Goal: Find specific page/section: Find specific page/section

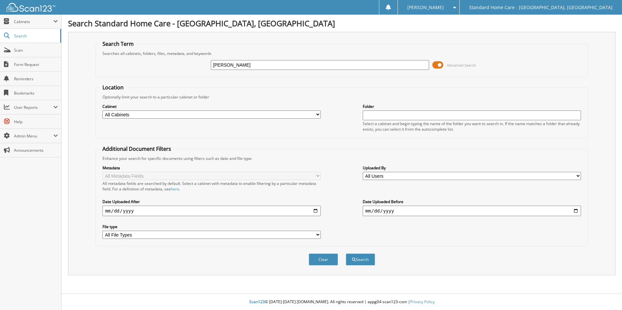
type input "[PERSON_NAME]"
click at [346, 254] on button "Search" at bounding box center [360, 260] width 29 height 12
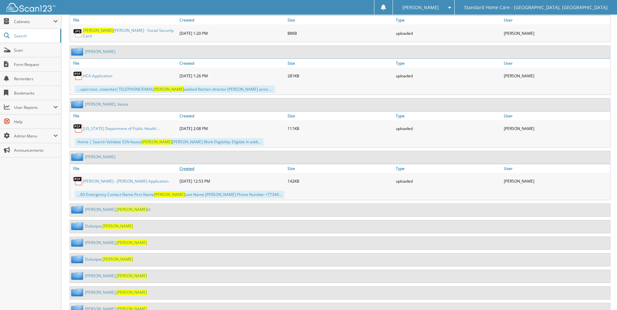
scroll to position [869, 0]
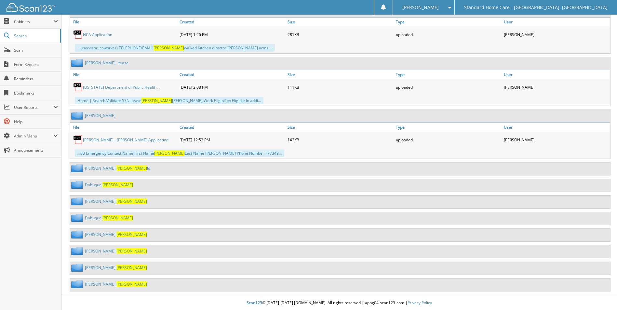
click at [106, 216] on span "[PERSON_NAME]" at bounding box center [117, 218] width 31 height 6
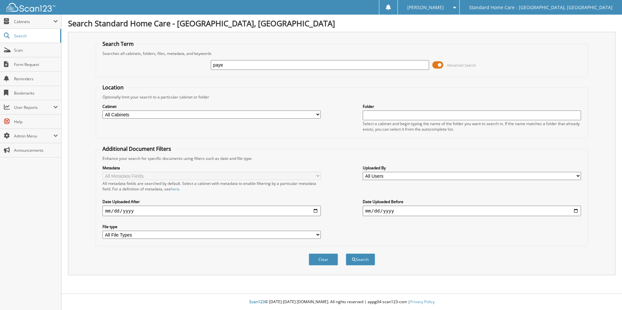
type input "paye"
click at [346, 254] on button "Search" at bounding box center [360, 260] width 29 height 12
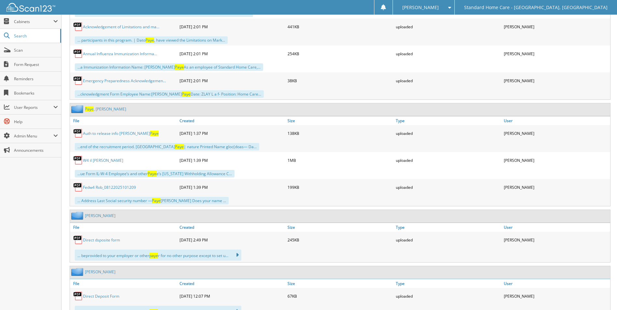
scroll to position [618, 0]
click at [97, 111] on link "Paye , Robert" at bounding box center [105, 110] width 41 height 6
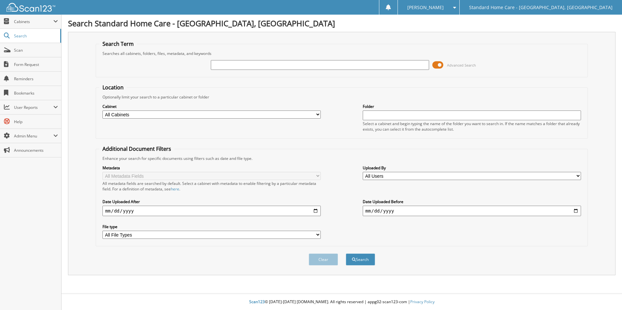
click at [336, 64] on input "text" at bounding box center [320, 65] width 218 height 10
type input "dianca"
click at [346, 254] on button "Search" at bounding box center [360, 260] width 29 height 12
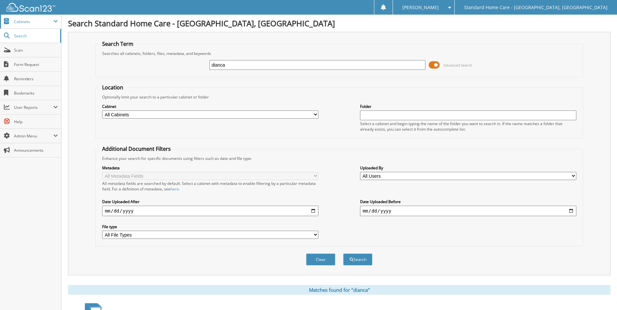
click at [24, 20] on span "Cabinets" at bounding box center [33, 22] width 39 height 6
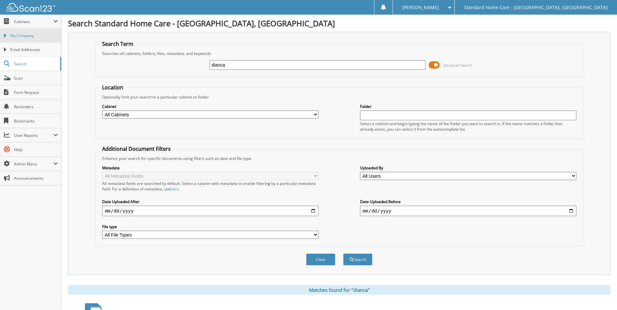
click at [22, 31] on link "My Company" at bounding box center [30, 36] width 61 height 14
